Goal: Transaction & Acquisition: Purchase product/service

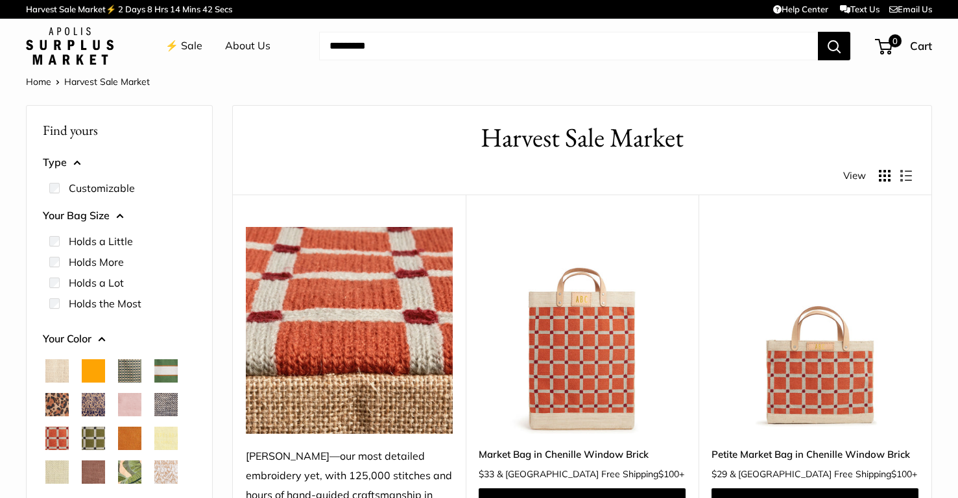
click at [0, 0] on img at bounding box center [0, 0] width 0 height 0
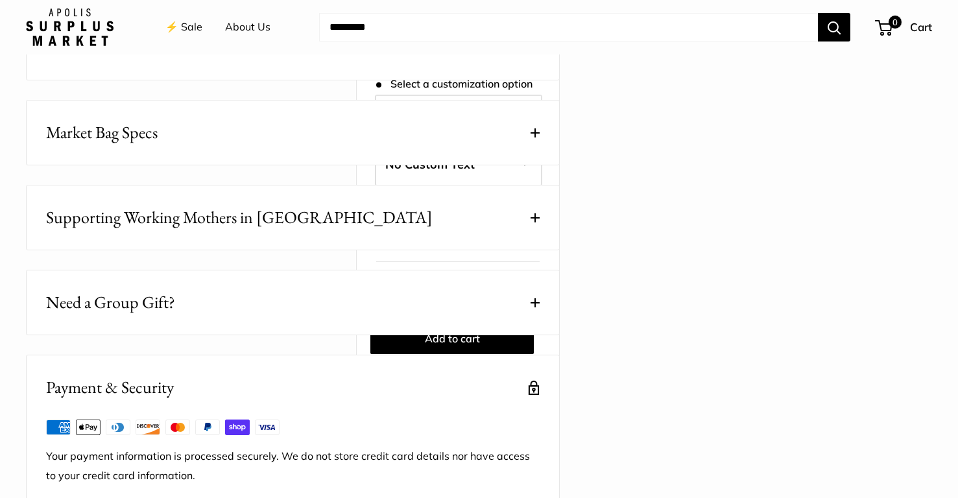
scroll to position [701, 0]
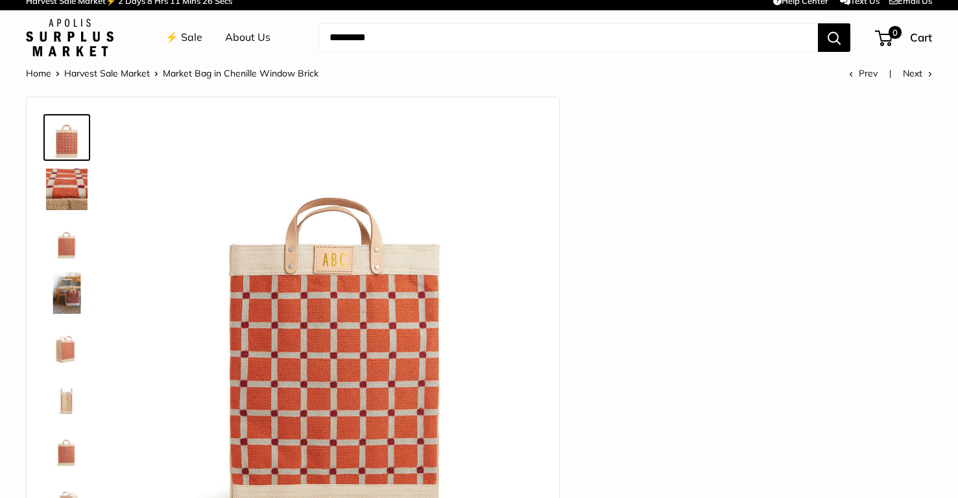
scroll to position [10, 0]
